Goal: Task Accomplishment & Management: Manage account settings

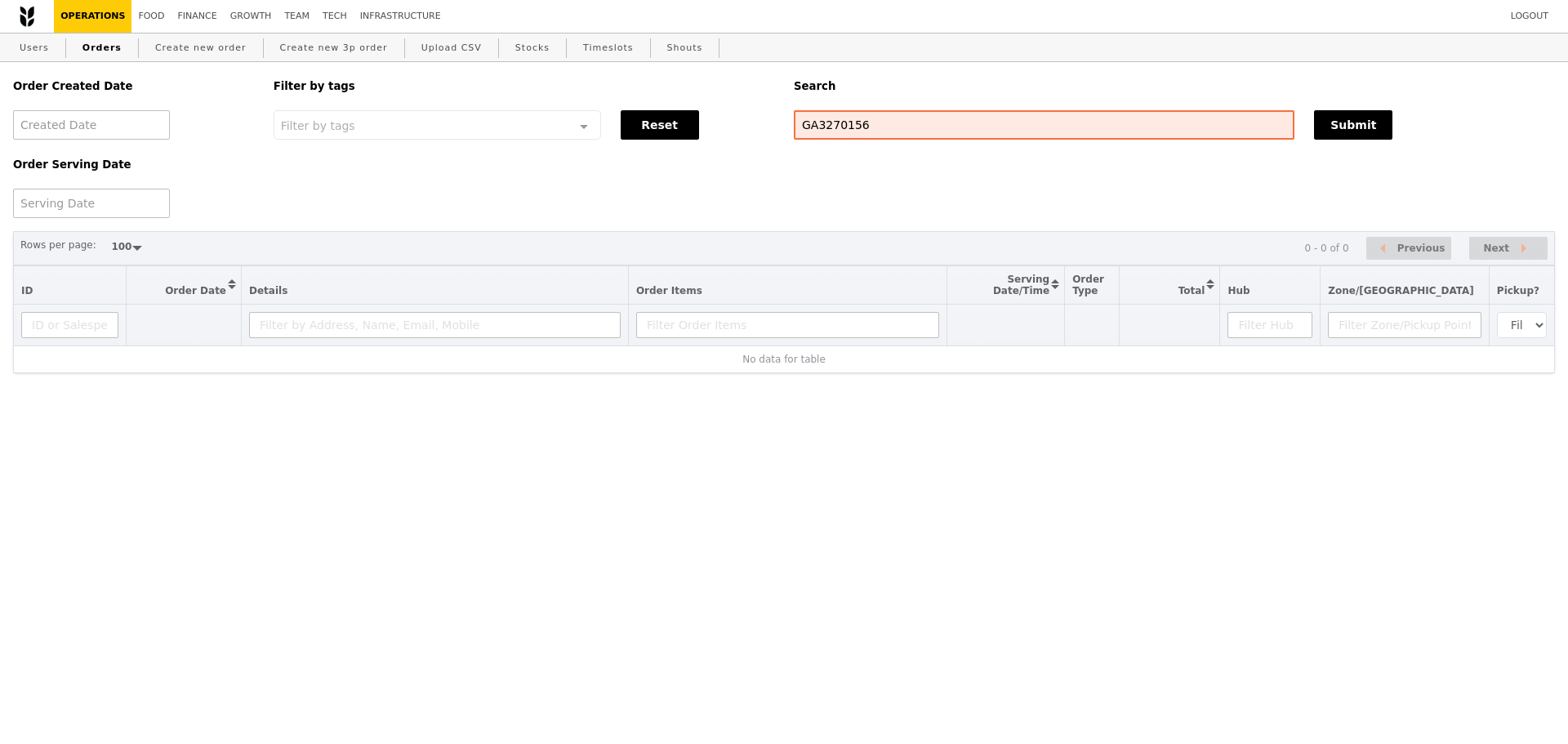
select select "100"
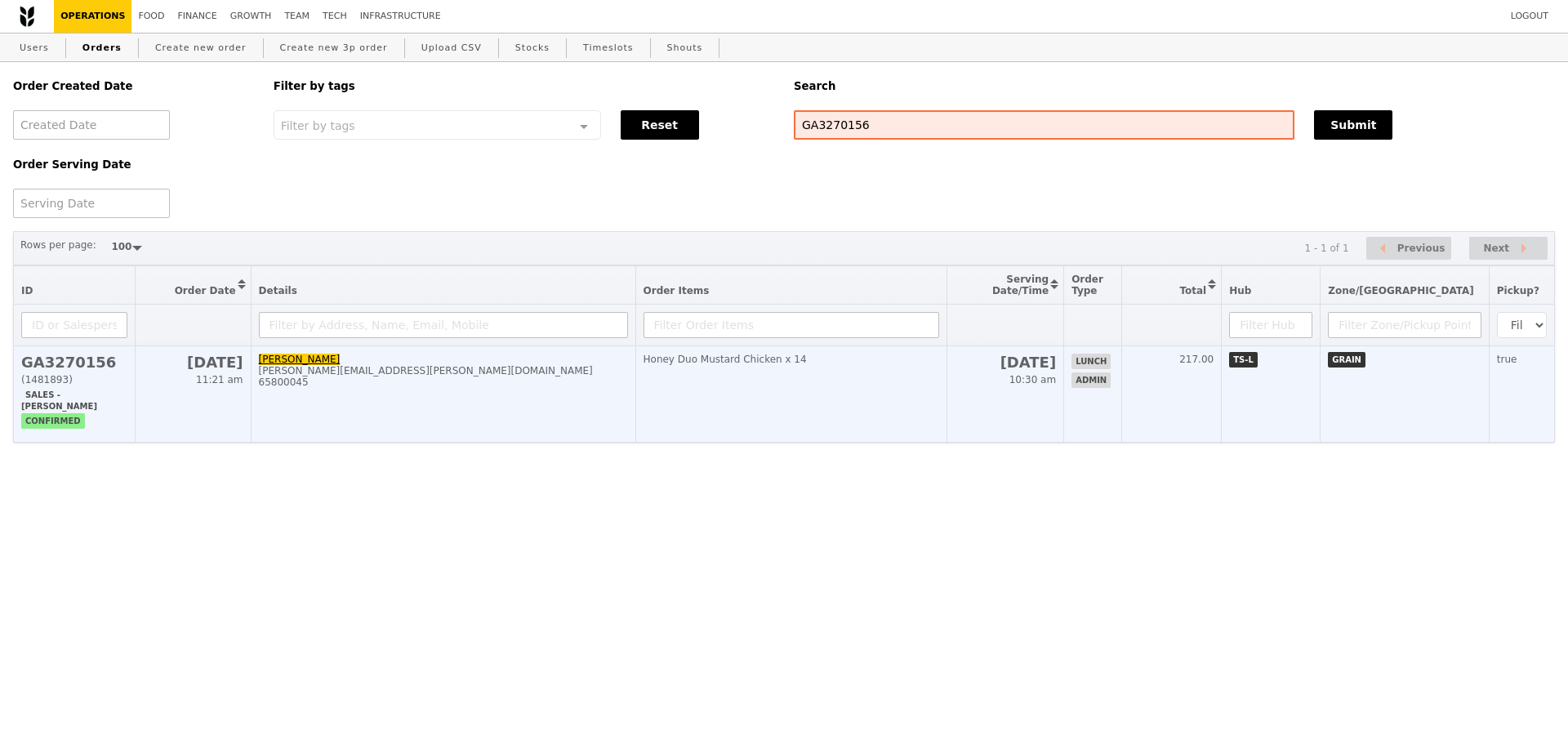
click at [1007, 374] on td "14 Aug 10:30 am" at bounding box center [1005, 394] width 117 height 97
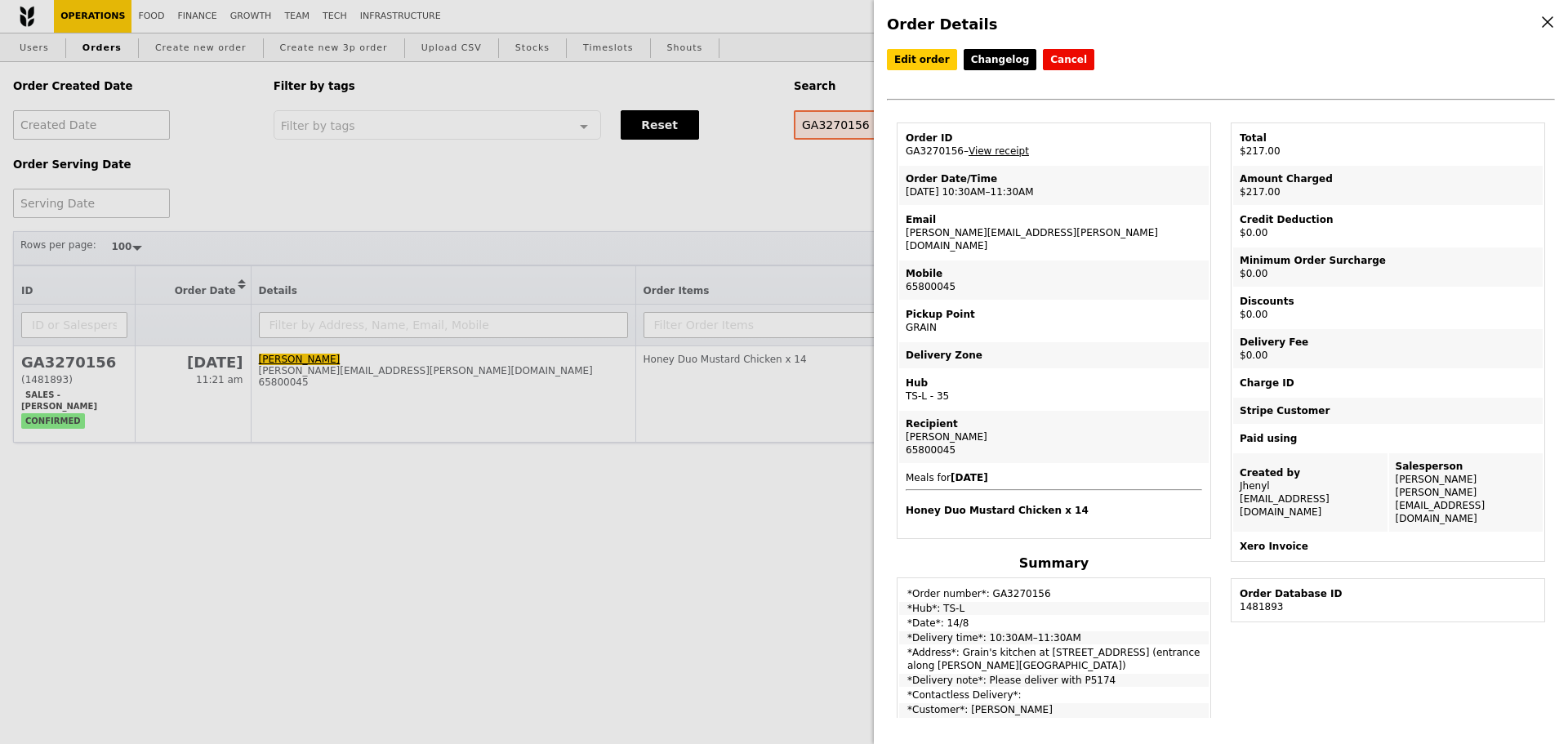
drag, startPoint x: 910, startPoint y: 157, endPoint x: 954, endPoint y: 157, distance: 44.0
click at [954, 157] on td "Order ID GA3270156 – View receipt" at bounding box center [1054, 144] width 309 height 39
copy td "GA3270156"
click at [740, 190] on div "Order Details Edit order Changelog Cancel Order ID GA3270156 – View receipt Ord…" at bounding box center [784, 372] width 1568 height 744
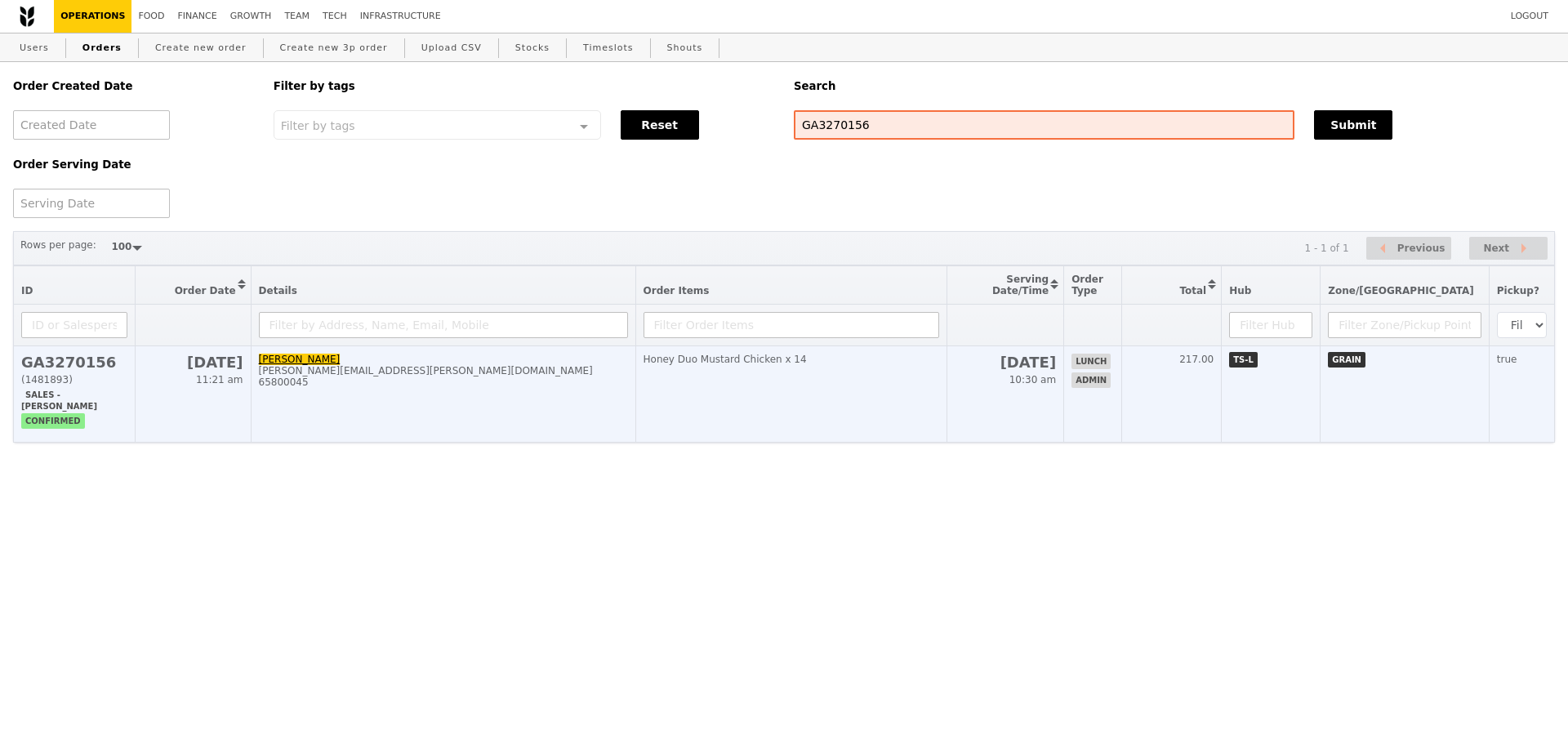
click at [696, 392] on td "Honey Duo Mustard Chicken x 14" at bounding box center [790, 394] width 311 height 97
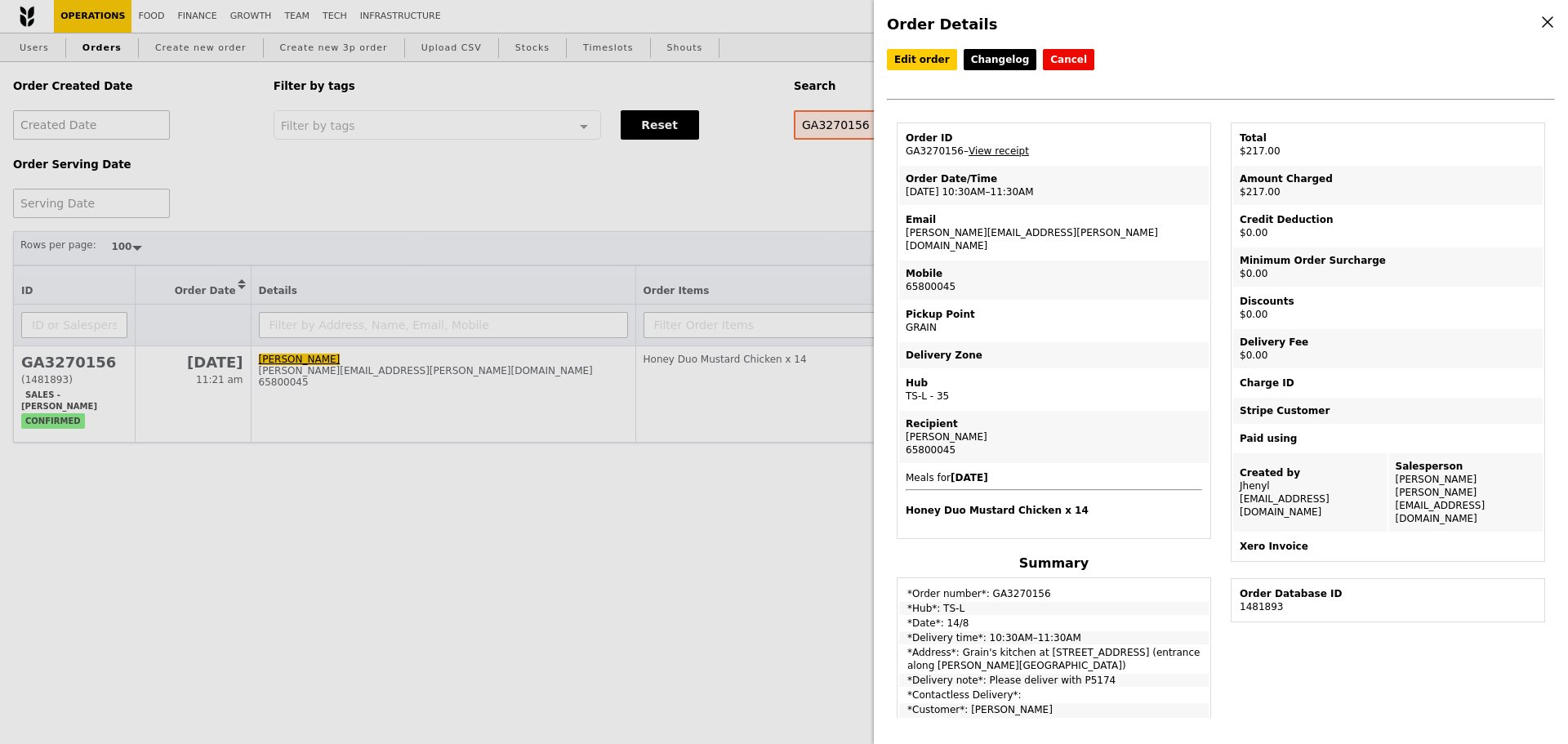
click at [984, 161] on td "Order ID GA3270156 – View receipt" at bounding box center [1054, 144] width 309 height 39
click at [990, 154] on link "View receipt" at bounding box center [998, 150] width 61 height 11
drag, startPoint x: 908, startPoint y: 233, endPoint x: 1103, endPoint y: 231, distance: 195.0
click at [1105, 231] on td "Email lena.fong@continental-corporation.com" at bounding box center [1054, 232] width 309 height 52
copy td "[PERSON_NAME][EMAIL_ADDRESS][PERSON_NAME][DOMAIN_NAME]"
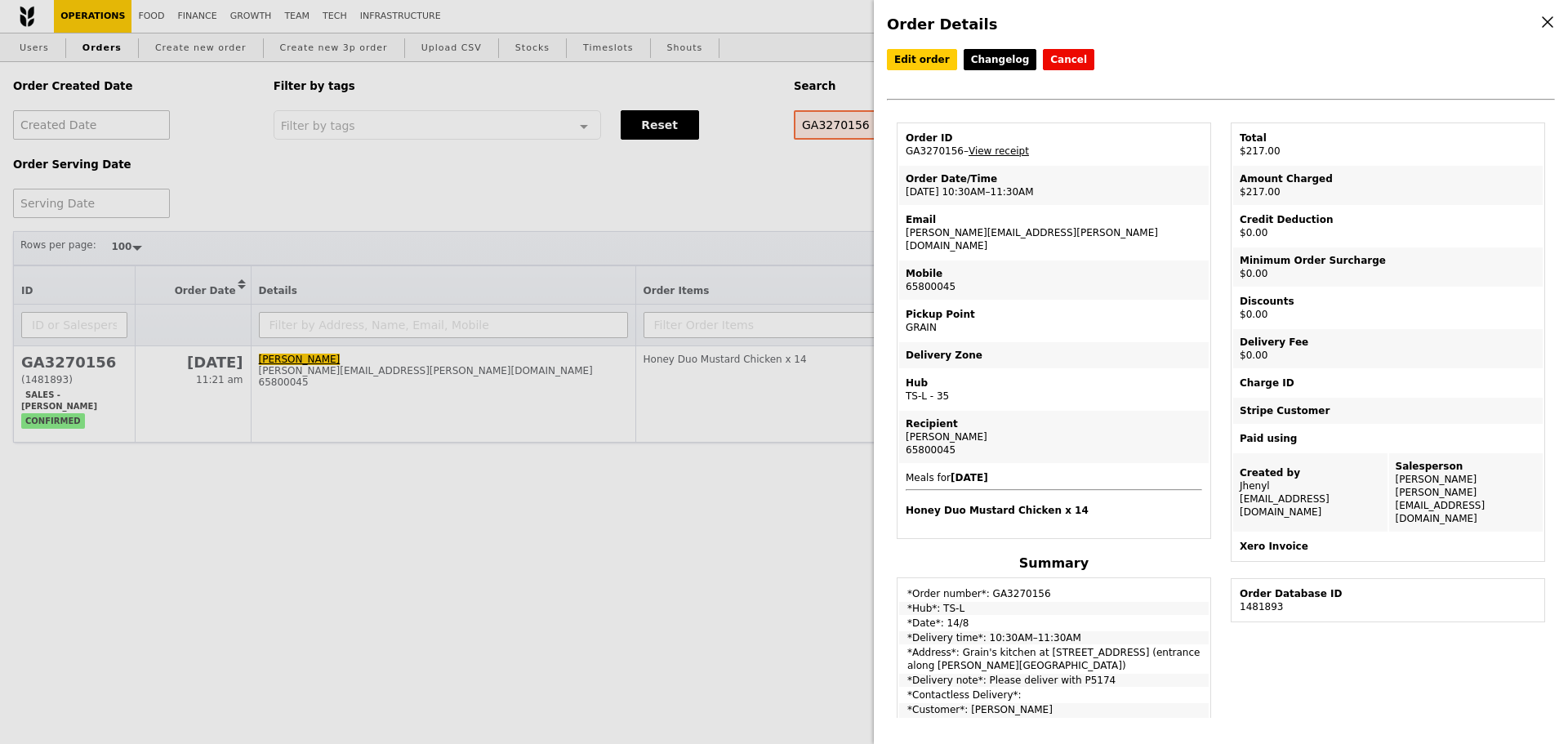
click at [751, 218] on div "Order Details Edit order Changelog Cancel Order ID GA3270156 – View receipt Ord…" at bounding box center [784, 372] width 1568 height 744
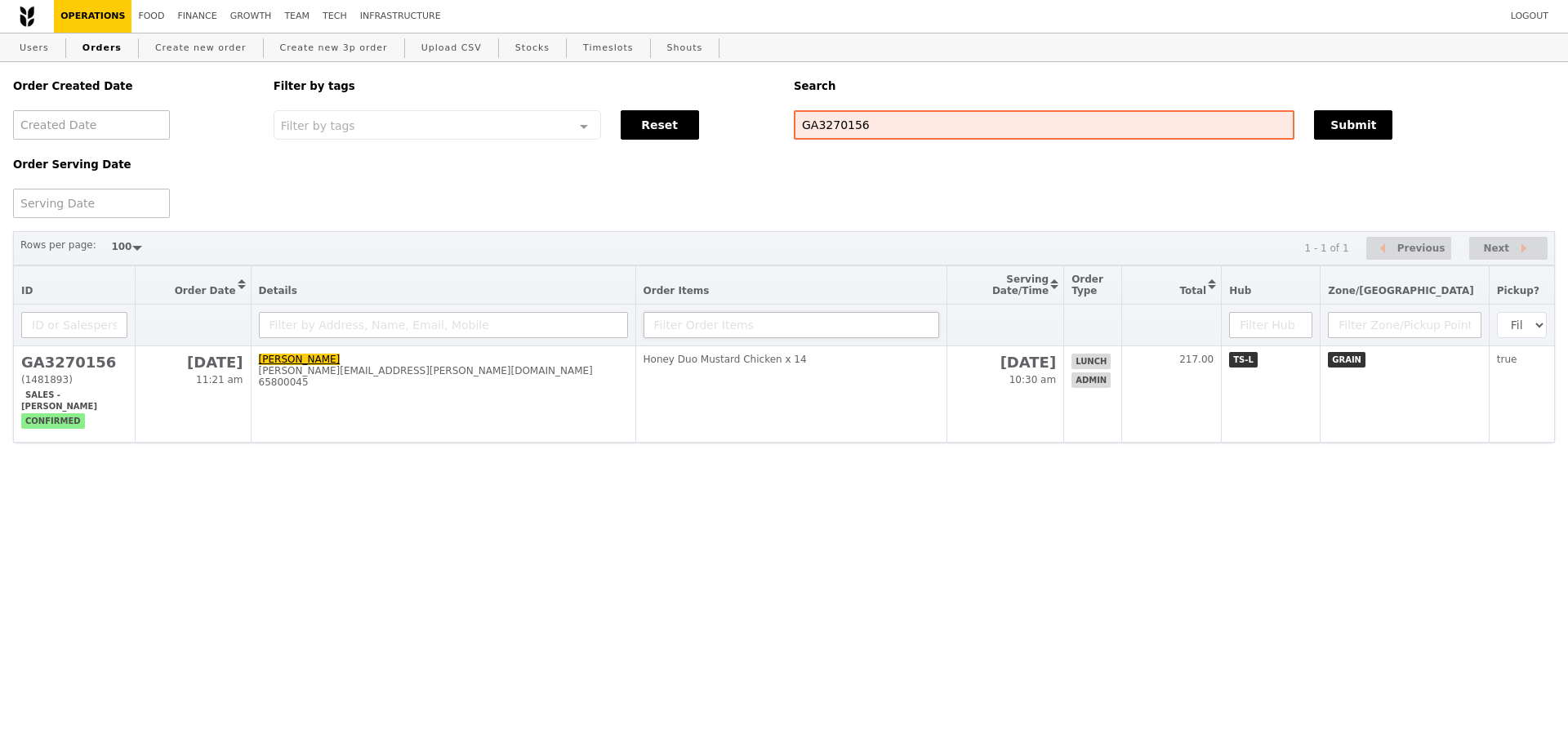
click at [882, 346] on th at bounding box center [790, 325] width 311 height 42
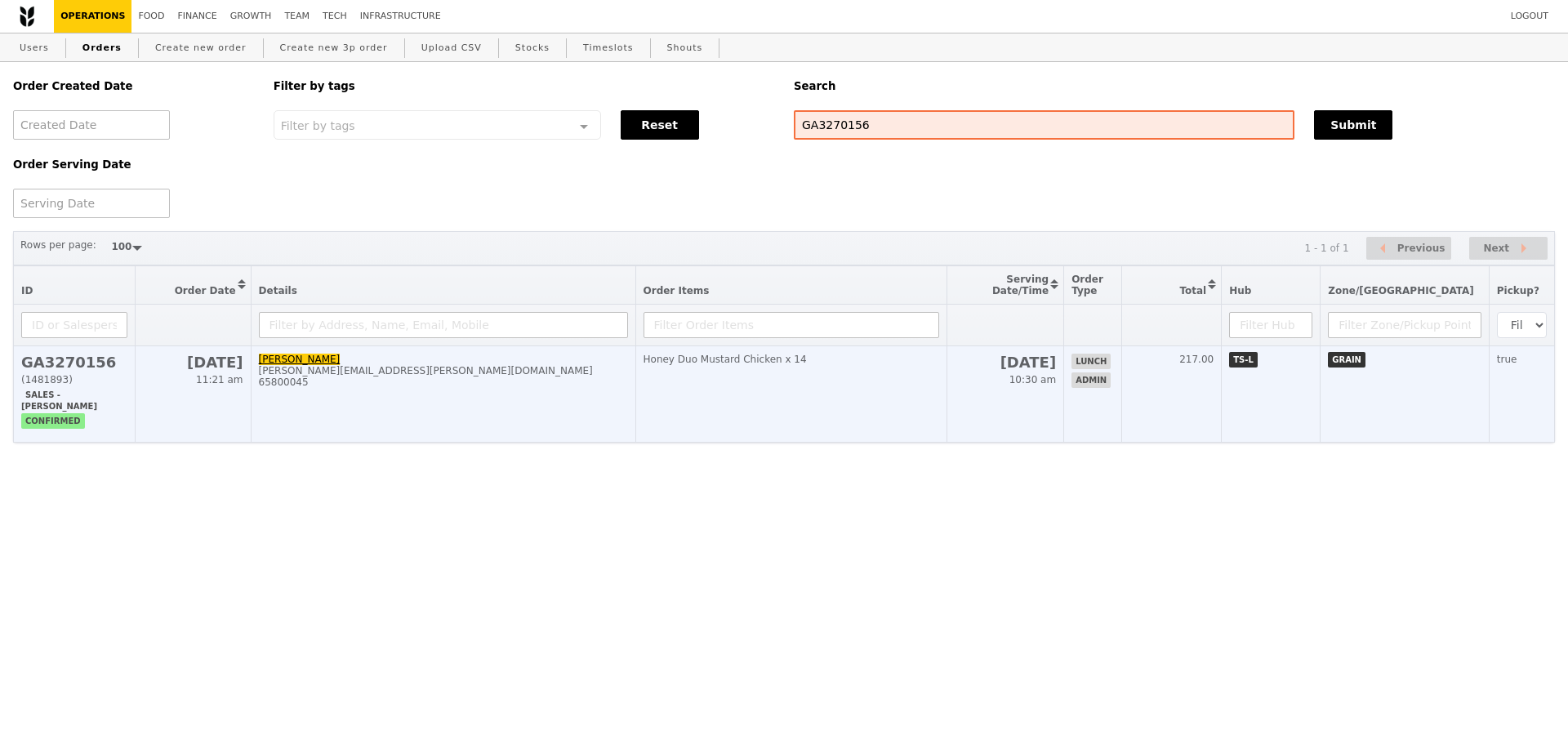
click at [870, 397] on td "Honey Duo Mustard Chicken x 14" at bounding box center [790, 394] width 311 height 97
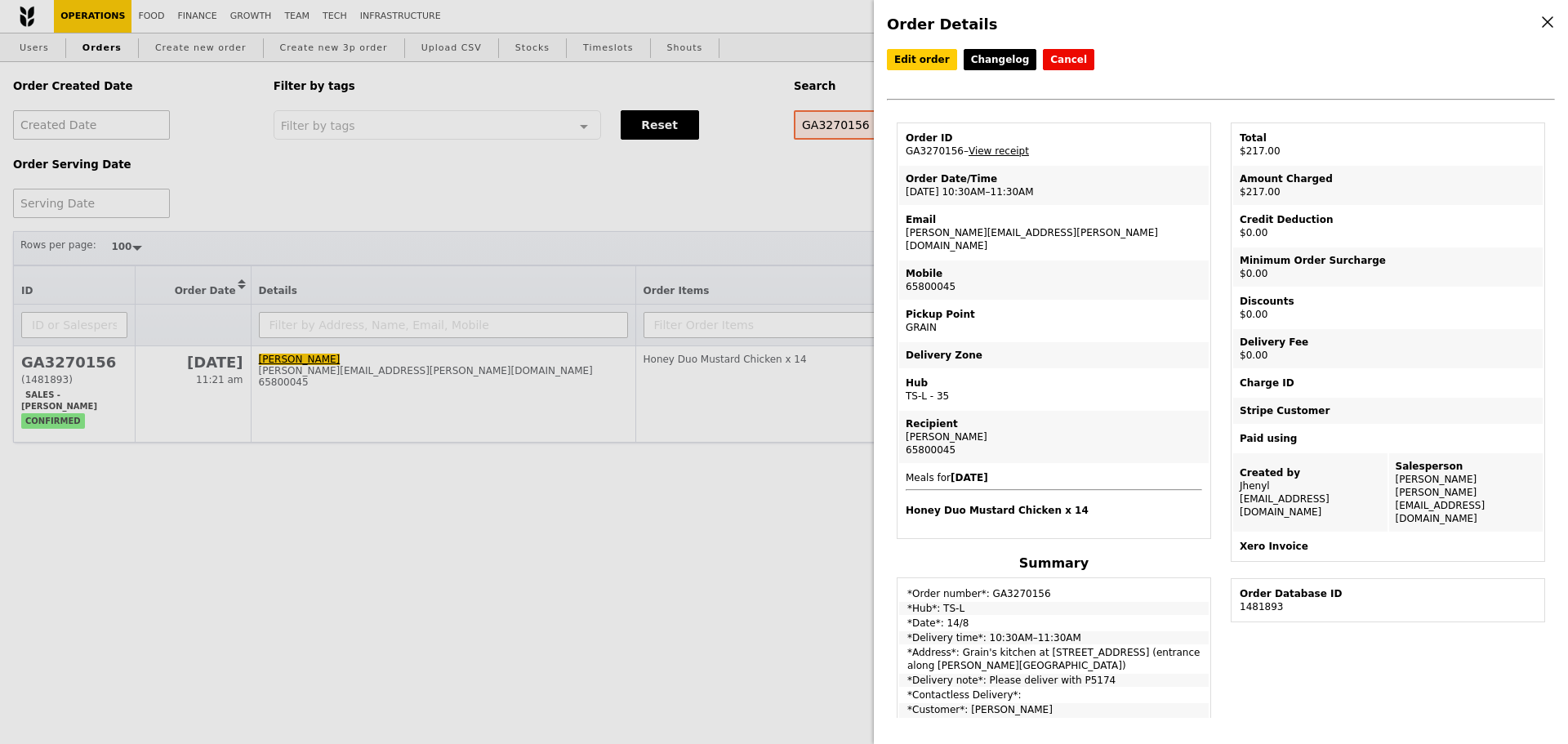
click at [472, 169] on div "Order Details Edit order Changelog Cancel Order ID GA3270156 – View receipt Ord…" at bounding box center [784, 372] width 1568 height 744
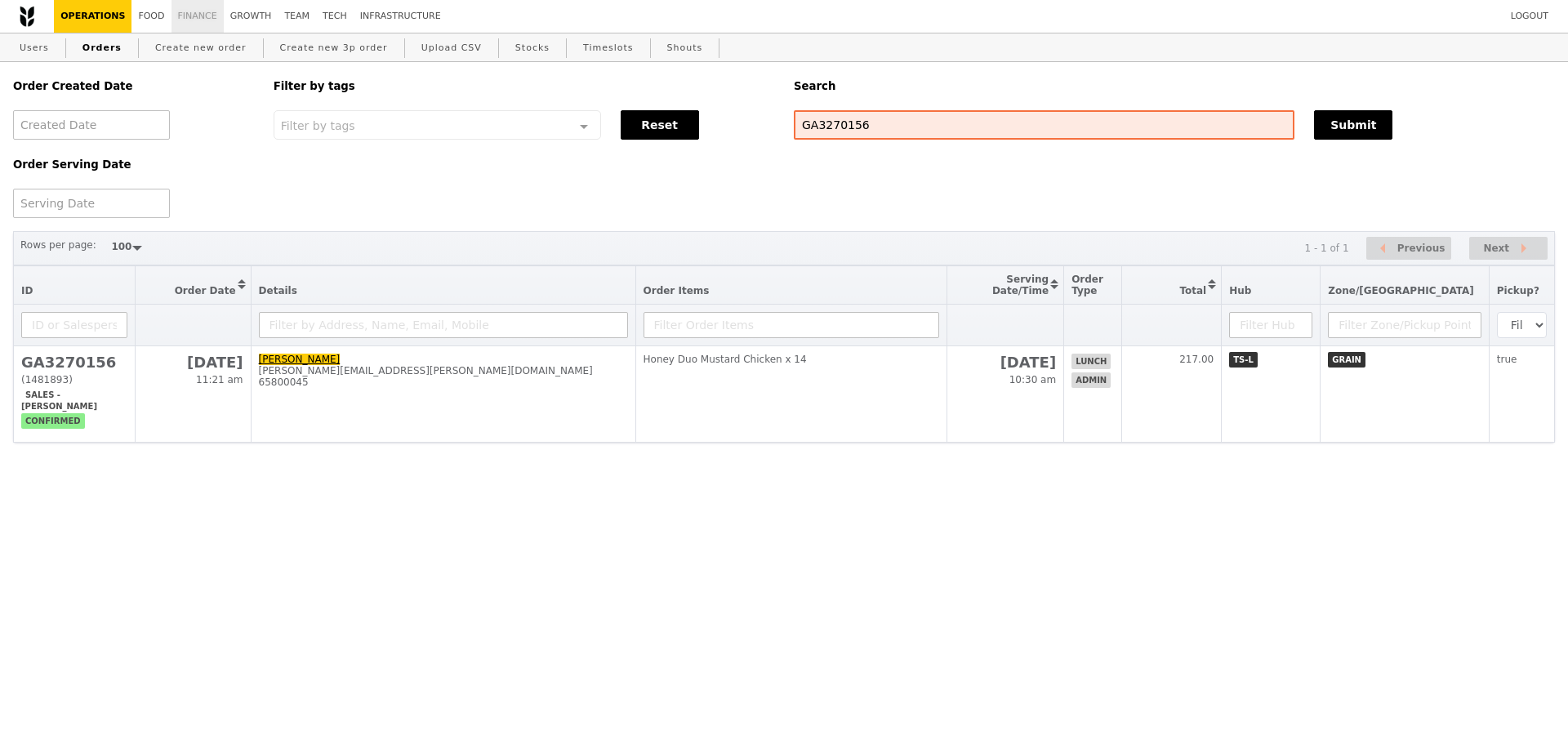
click at [172, 21] on link "Finance" at bounding box center [197, 16] width 52 height 32
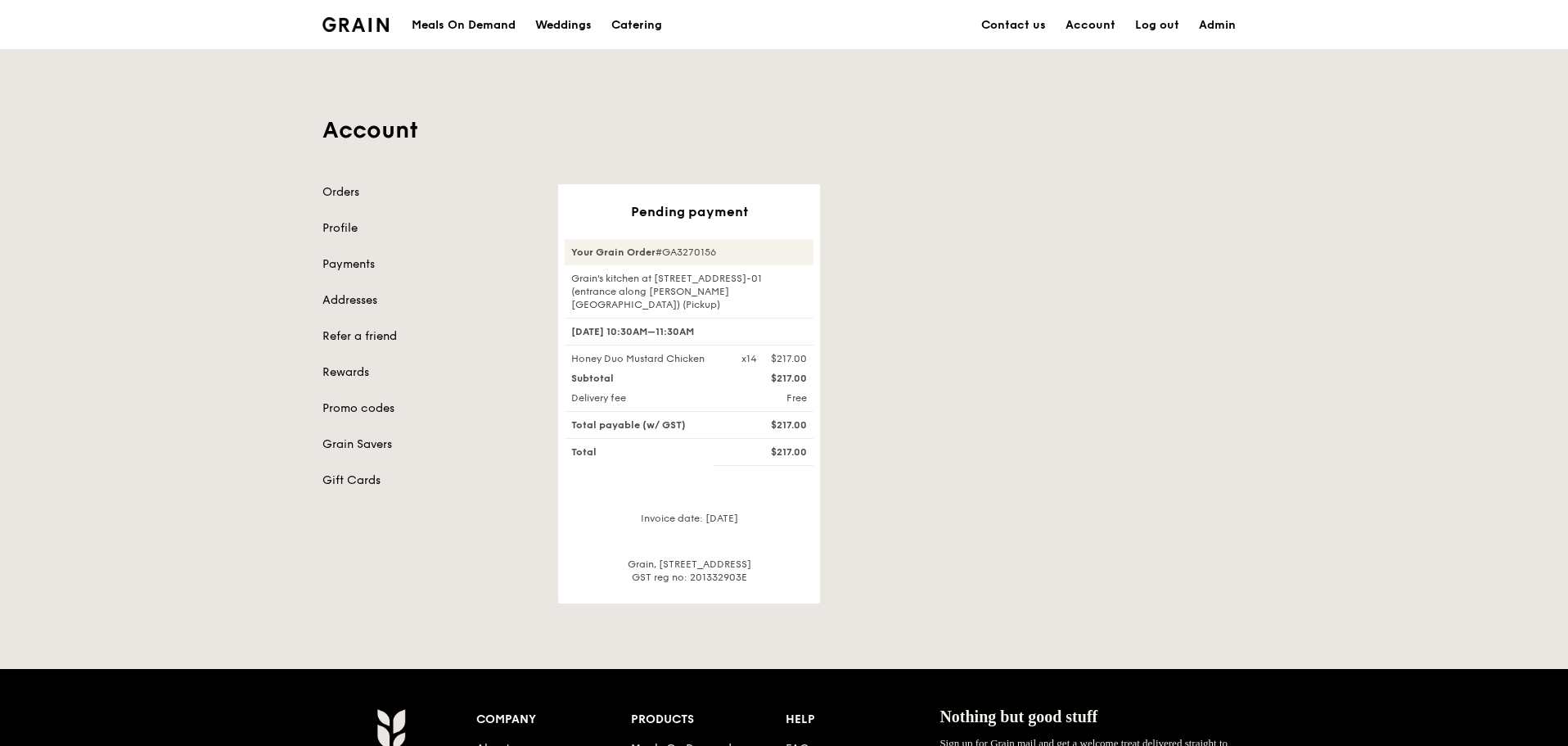
drag, startPoint x: 665, startPoint y: 247, endPoint x: 721, endPoint y: 246, distance: 56.0
click at [721, 246] on div "Your Grain Order #GA3270156" at bounding box center [689, 252] width 249 height 27
copy div "GA3270156"
click at [999, 212] on div "Pending payment Your Grain Order #GA3270156 Grain's kitchen at [STREET_ADDRESS]…" at bounding box center [902, 393] width 707 height 419
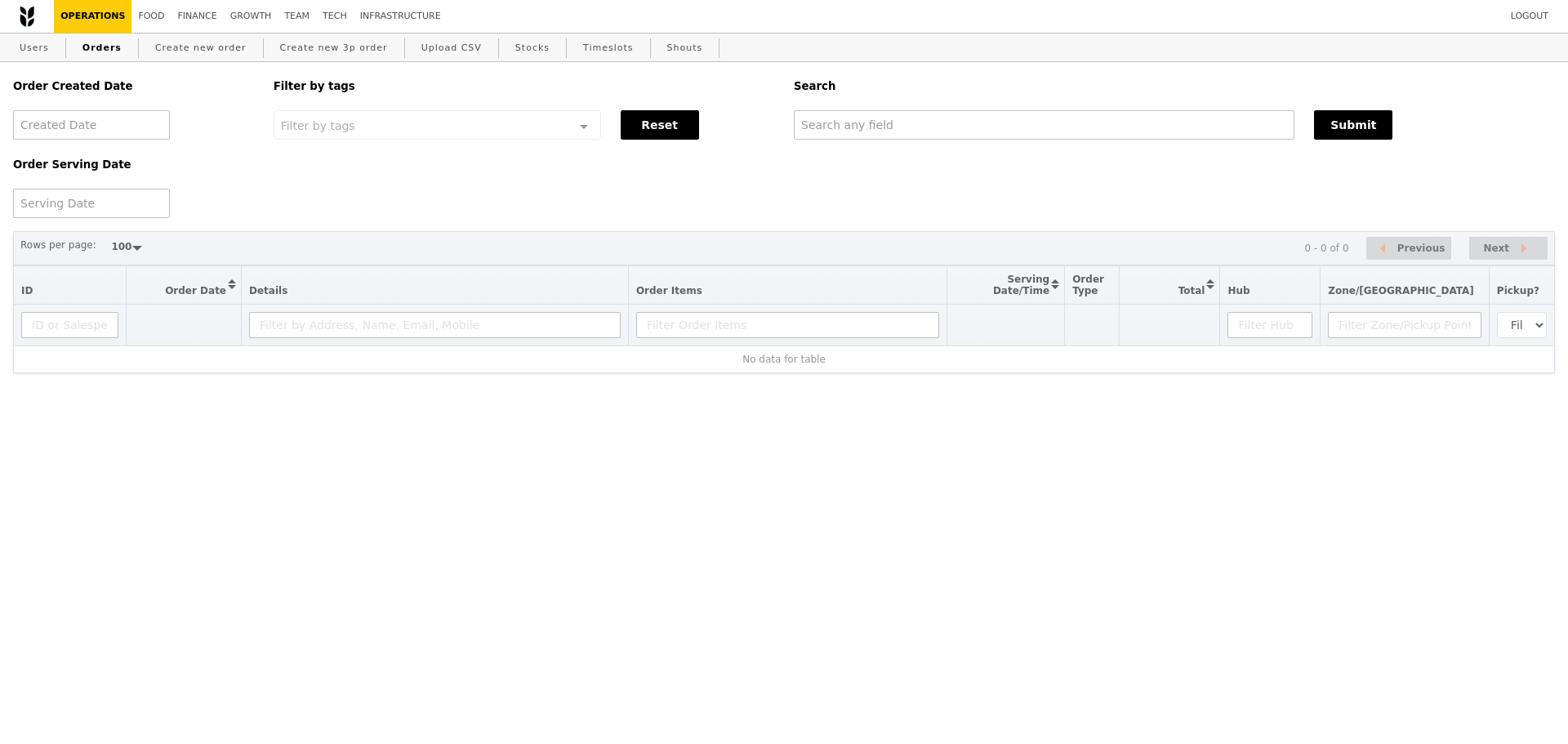
select select "100"
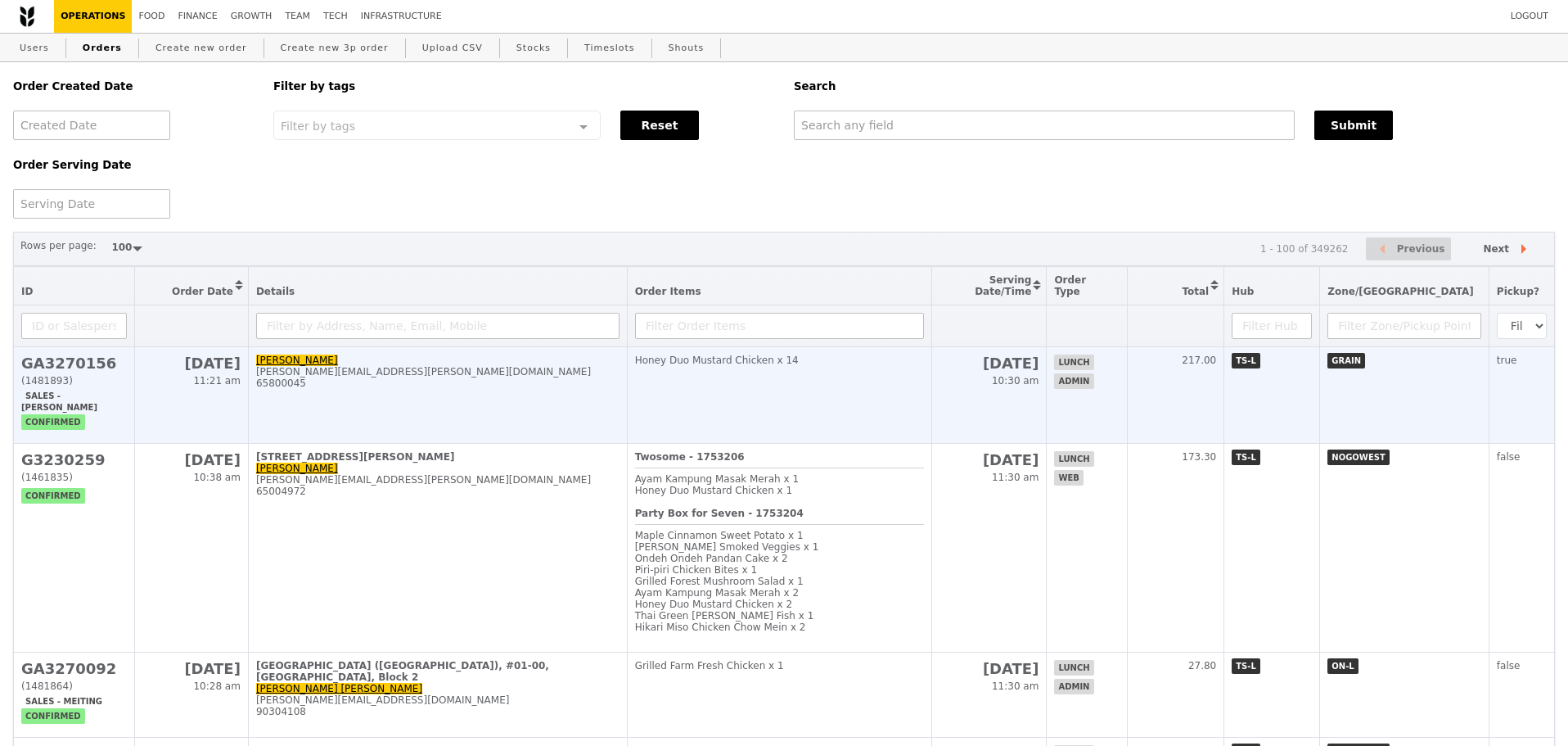
click at [567, 403] on td "Fong Lena lena.fong@continental-corporation.com 65800045" at bounding box center [438, 395] width 379 height 97
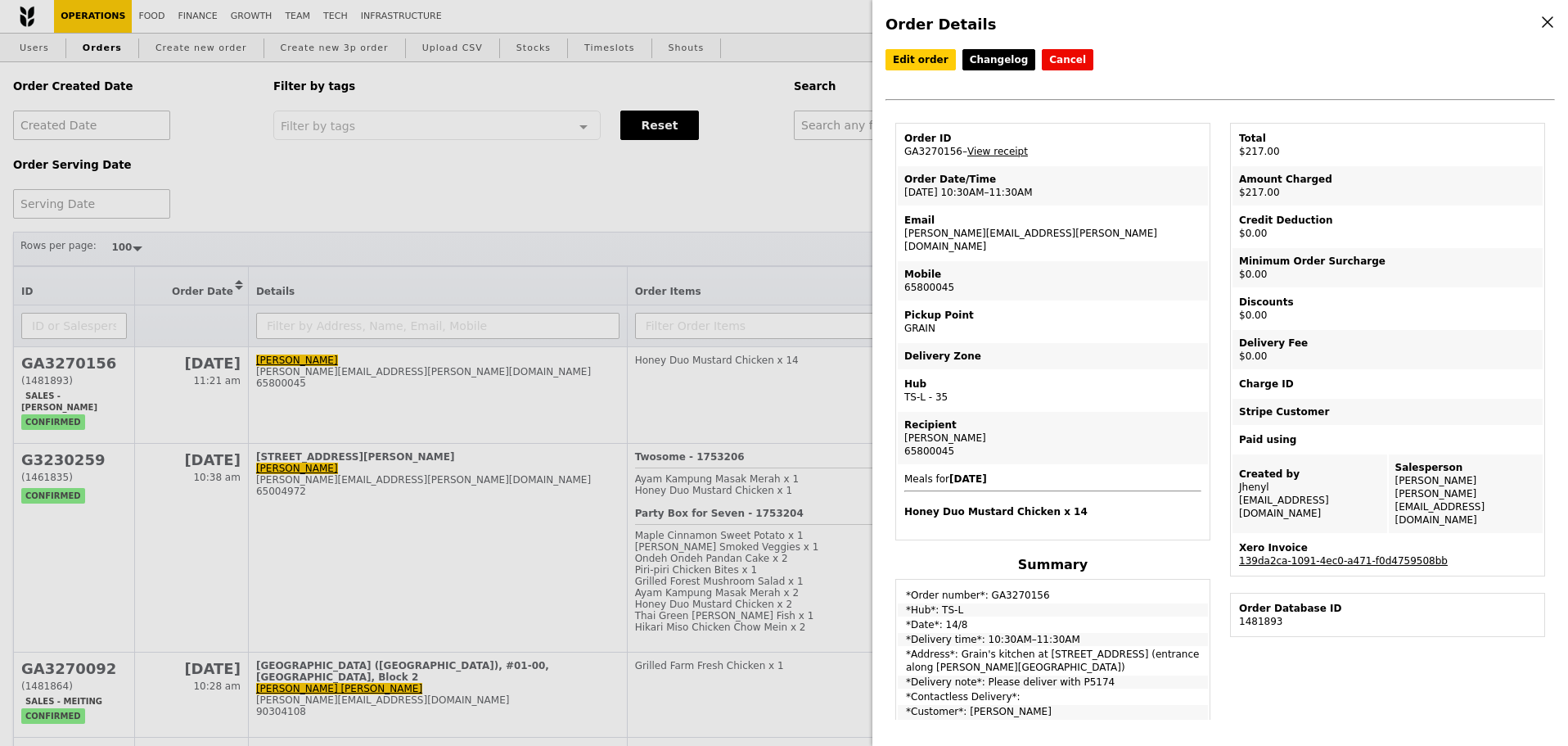
click at [1344, 555] on link "139da2ca-1091-4ec0-a471-f0d4759508bb" at bounding box center [1344, 560] width 209 height 11
click at [917, 59] on link "Edit order" at bounding box center [921, 59] width 70 height 21
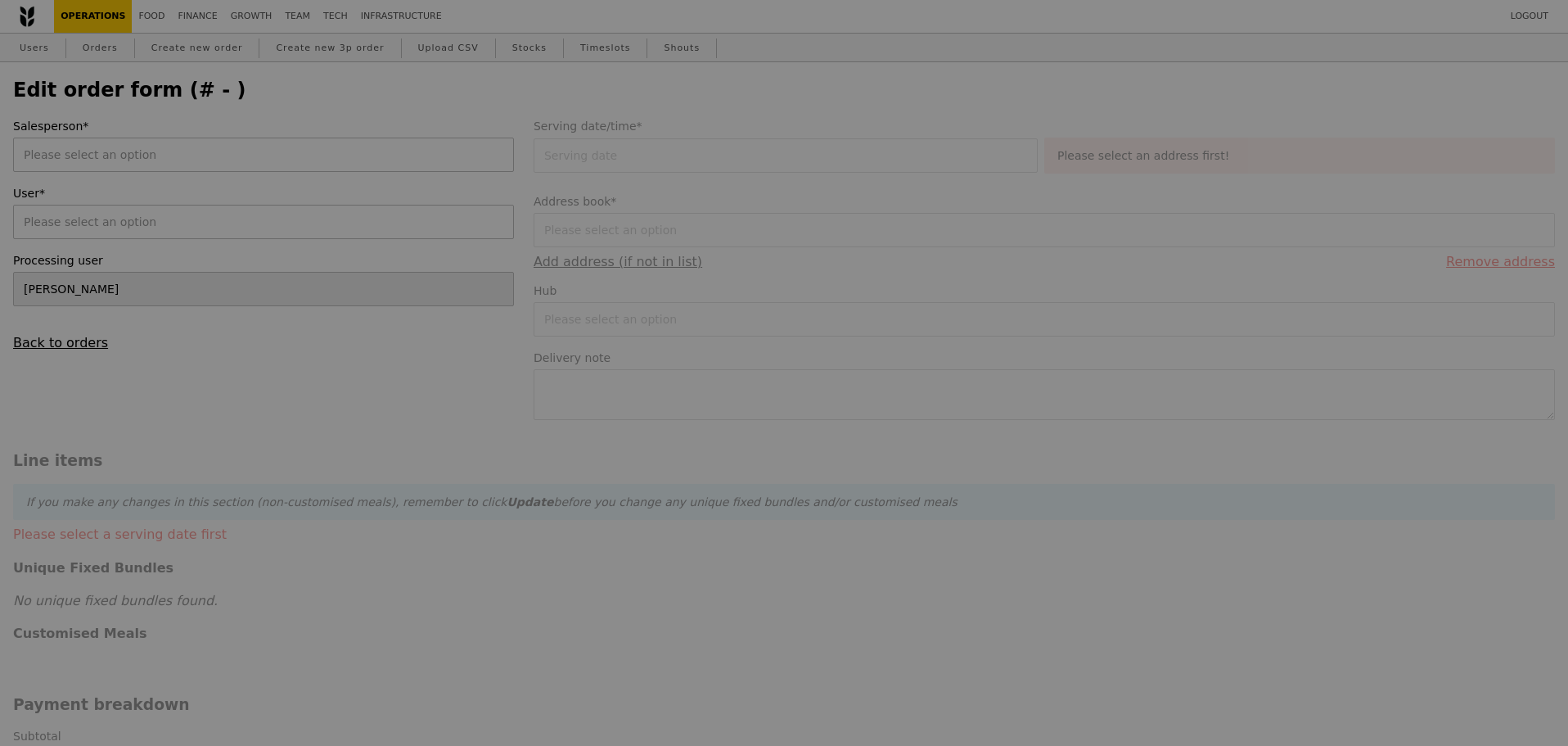
type input "14 Aug 2025"
type textarea "Please deliver with P5174"
type input "Loading..."
type input "217.00"
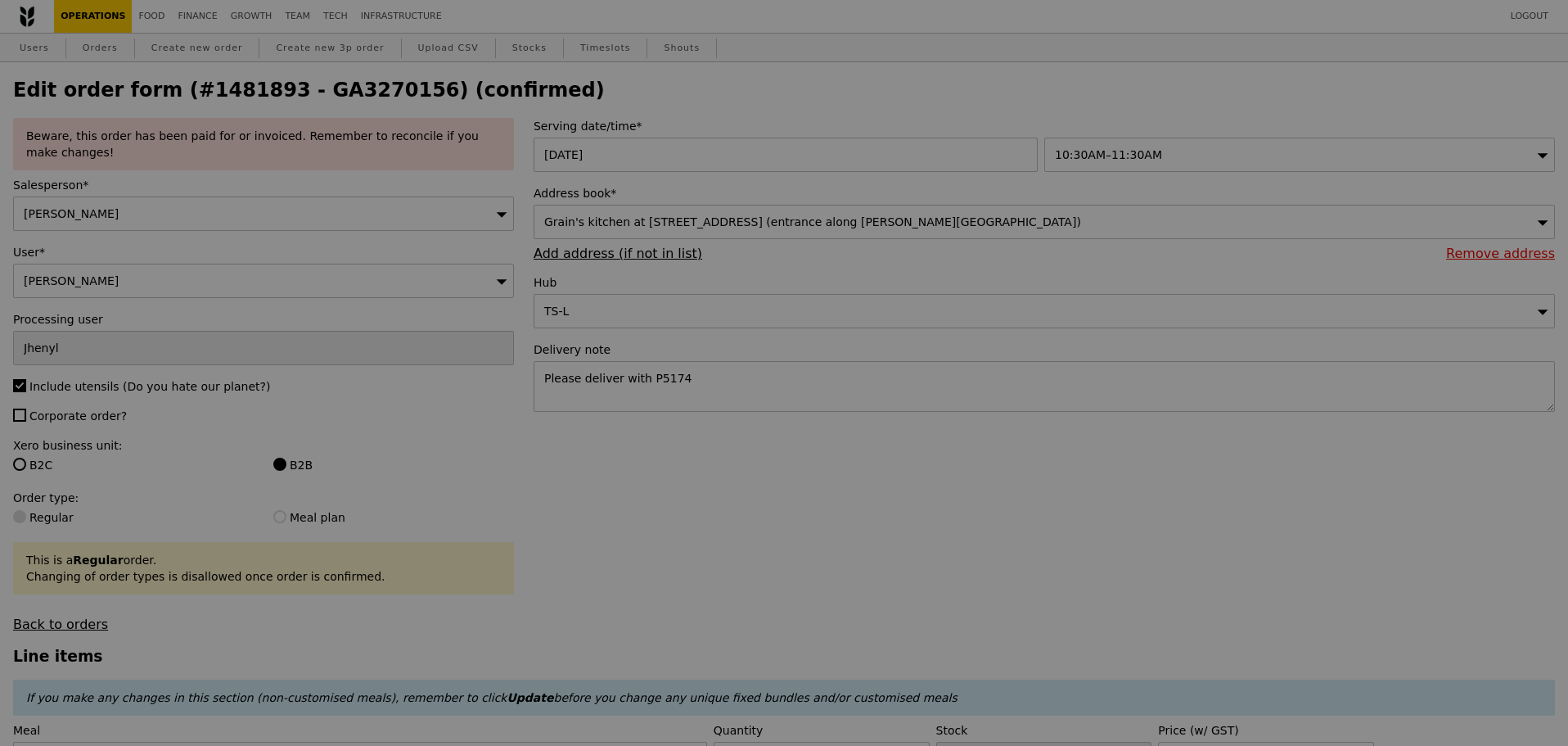
type input "Update"
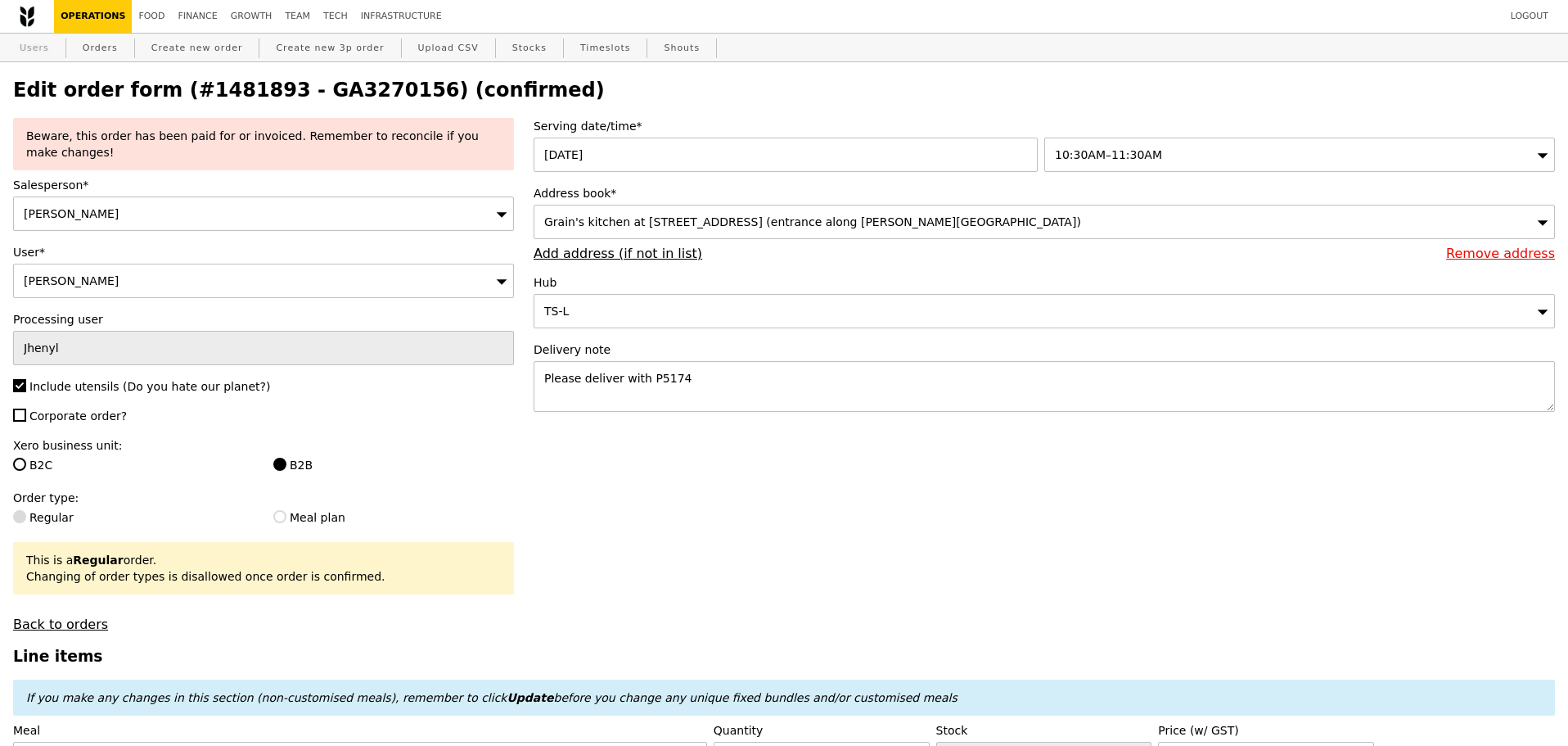
click at [43, 40] on link "Users" at bounding box center [34, 48] width 43 height 29
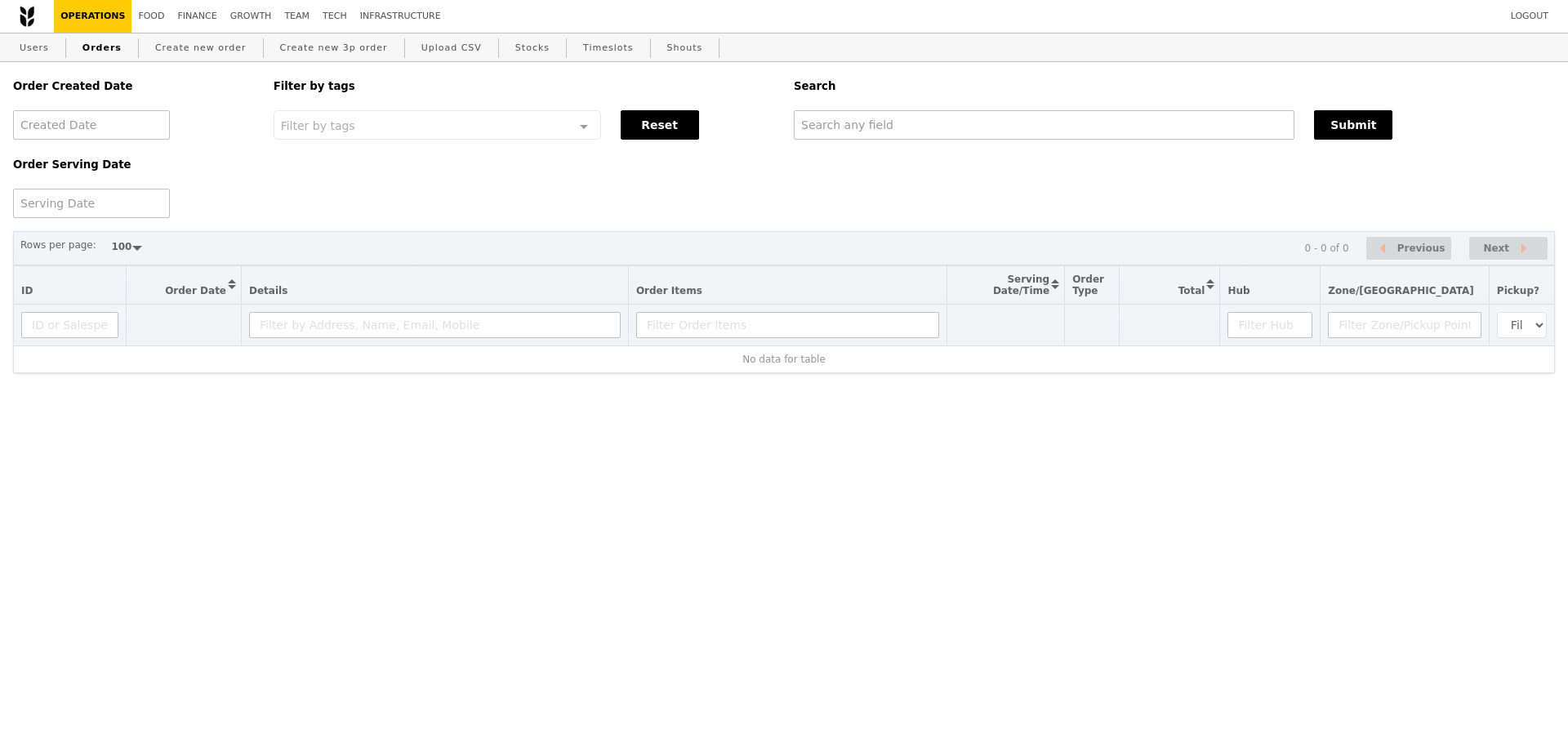
select select "100"
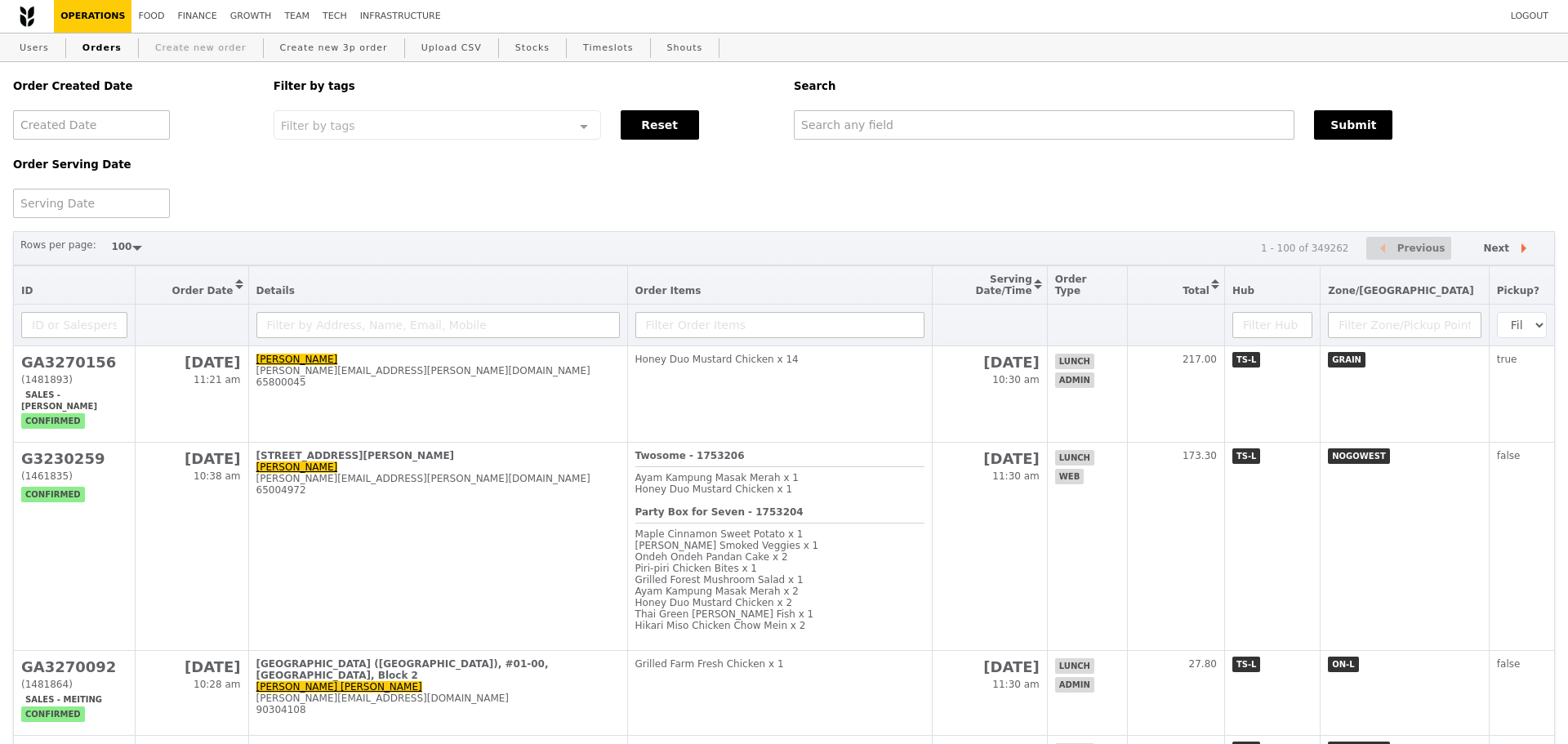
click at [207, 40] on link "Create new order" at bounding box center [201, 48] width 104 height 29
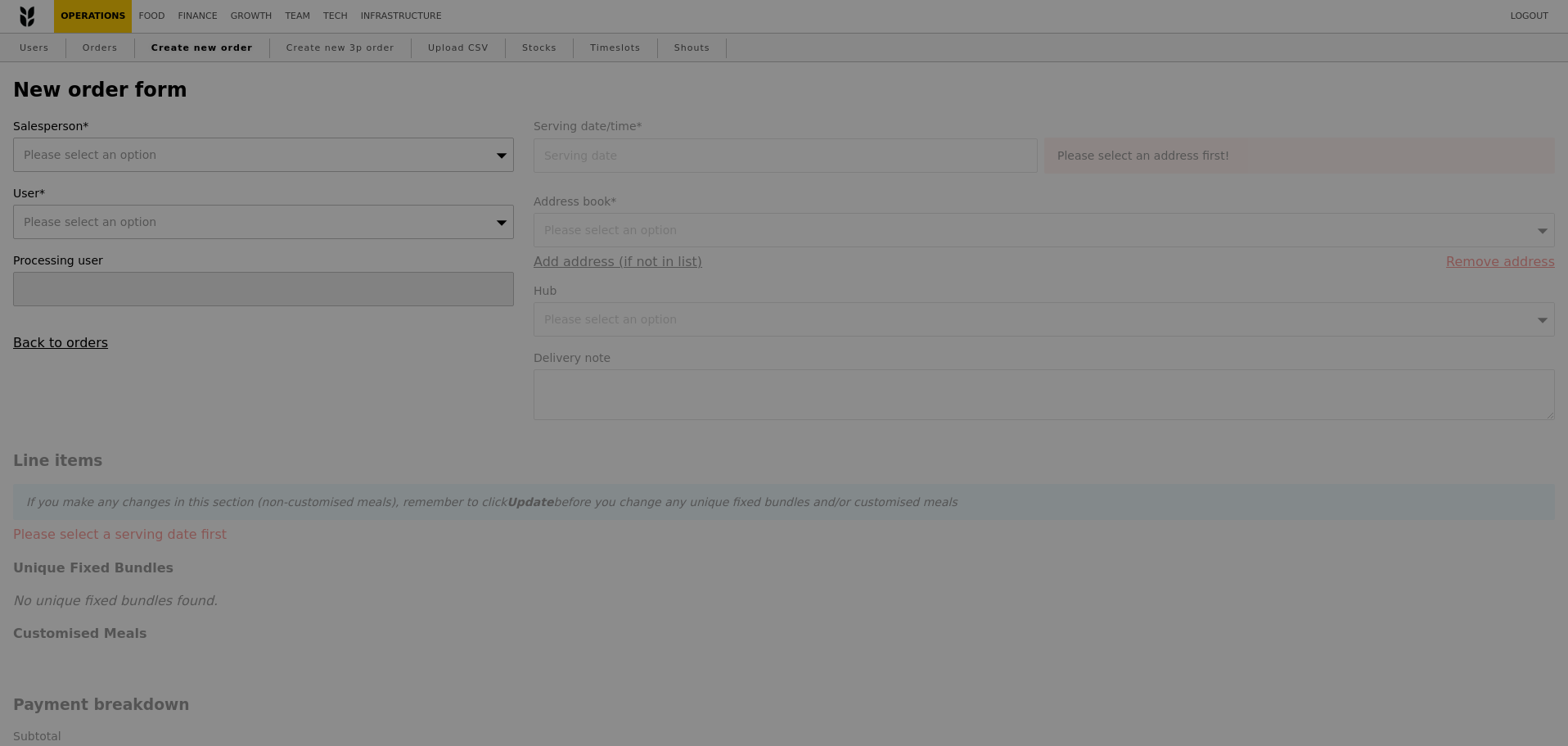
type input "Confirm"
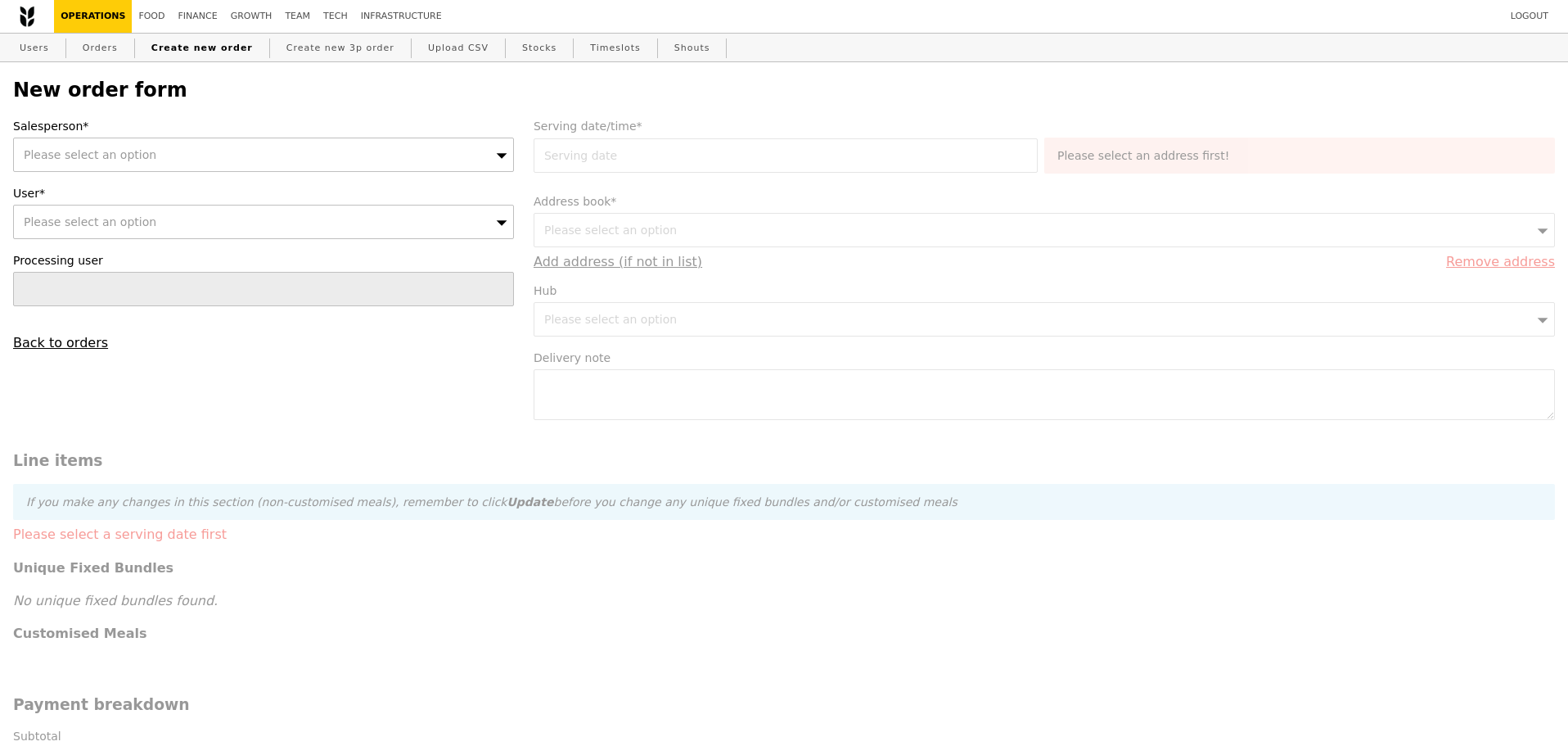
click at [310, 216] on div "Please select an option" at bounding box center [263, 222] width 501 height 34
type input "maria.raymundo@bwenergy.no"
type input "Confirm"
type input "maria.raymundo@bwenergy.no"
drag, startPoint x: 293, startPoint y: 116, endPoint x: 1171, endPoint y: 313, distance: 899.8
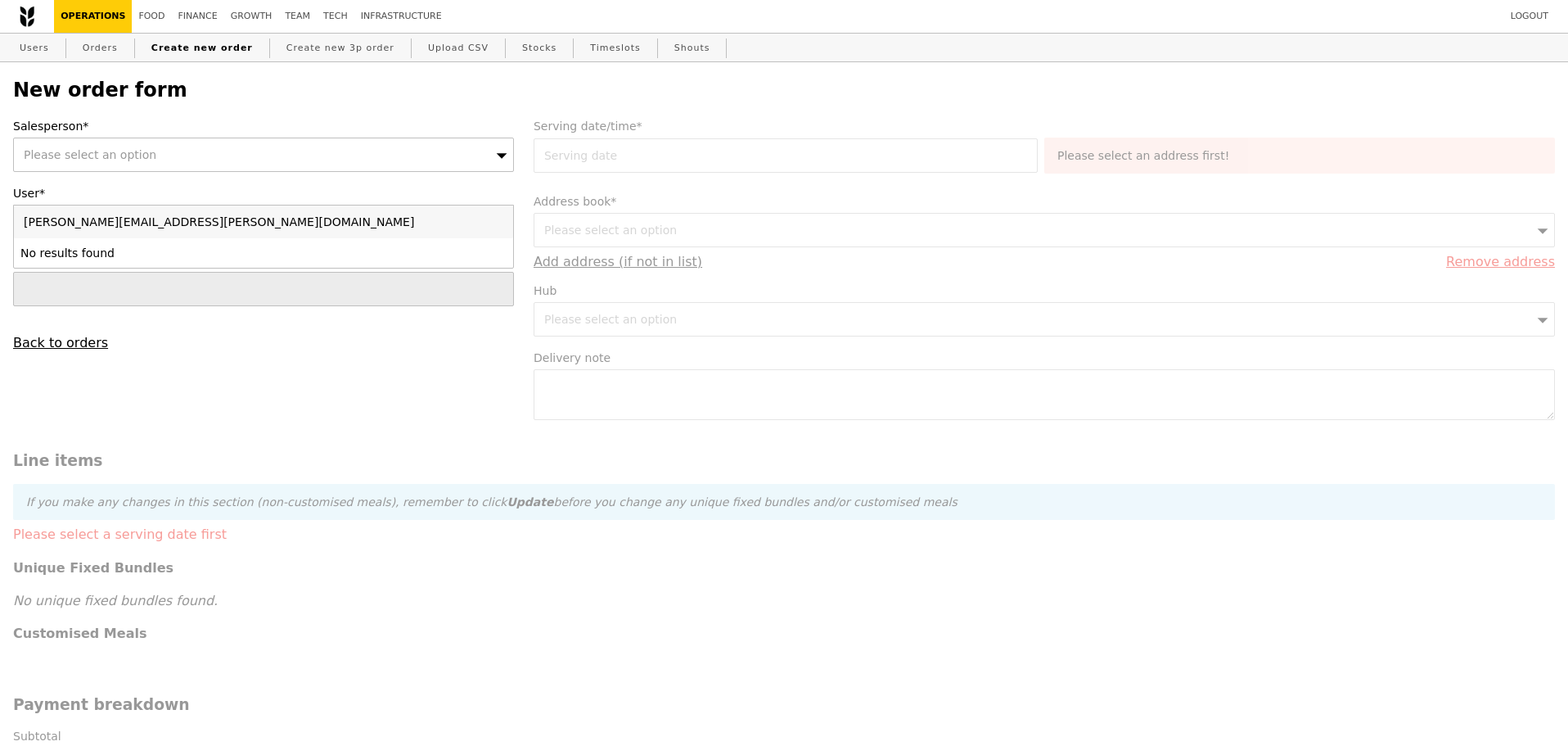
click at [296, 116] on div "New order form Salesperson* Please select an option User* Please select an opti…" at bounding box center [784, 702] width 1541 height 1247
